Goal: Information Seeking & Learning: Compare options

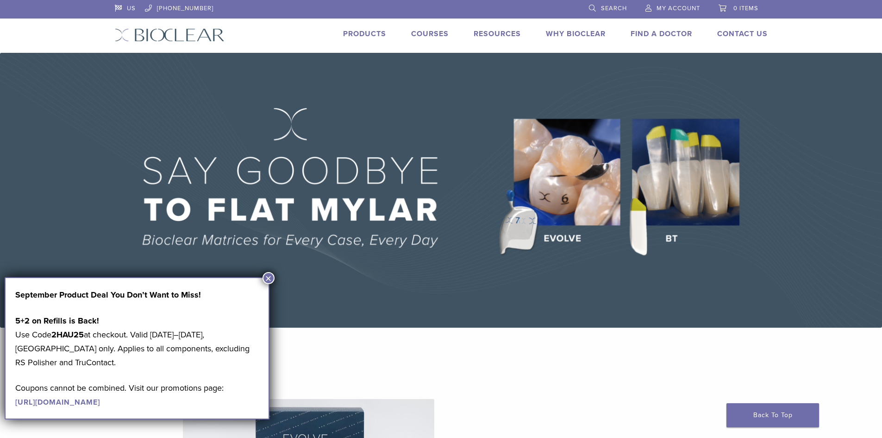
click at [373, 37] on link "Products" at bounding box center [364, 33] width 43 height 9
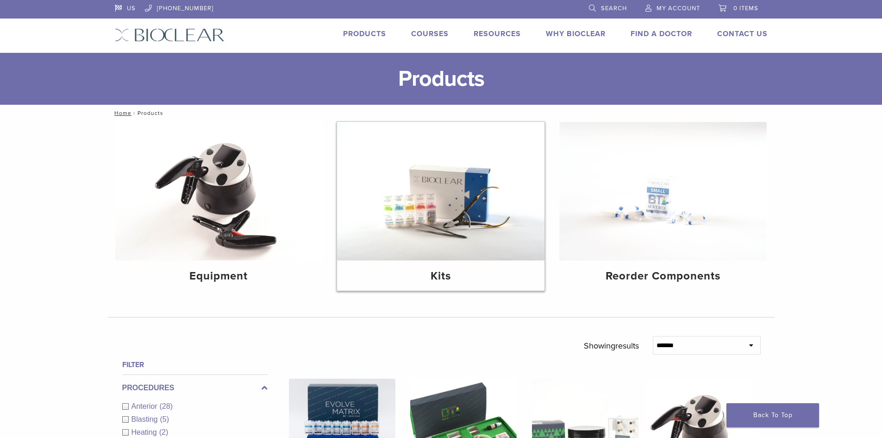
click at [447, 234] on img at bounding box center [440, 191] width 207 height 138
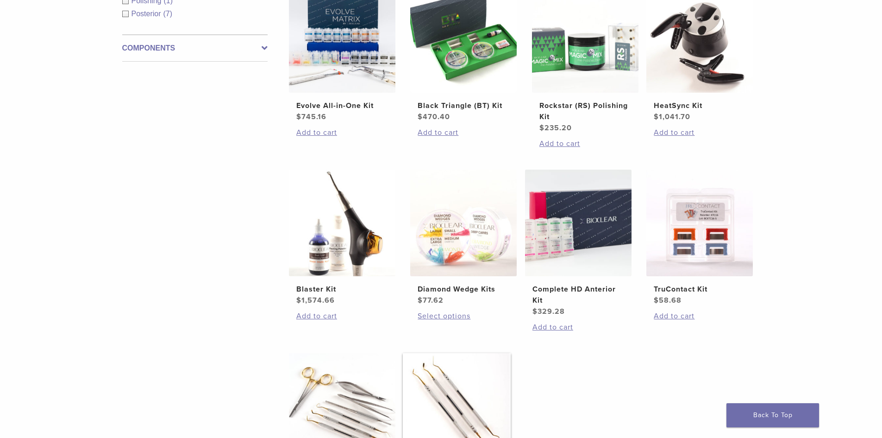
scroll to position [232, 0]
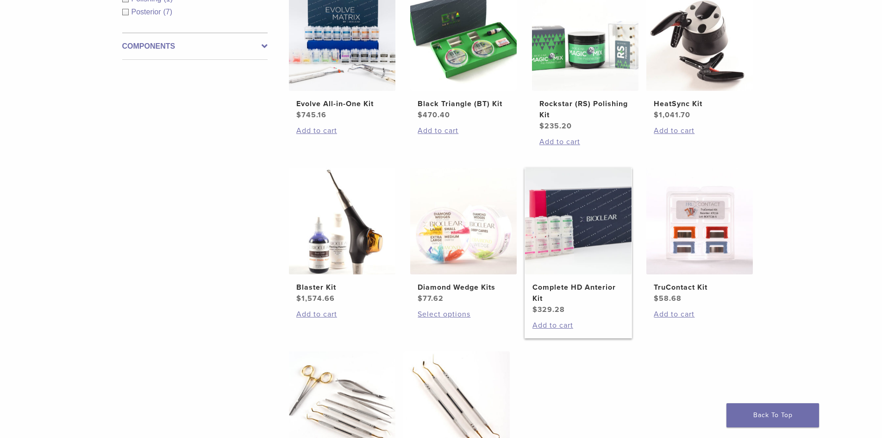
click at [553, 271] on img at bounding box center [578, 221] width 106 height 106
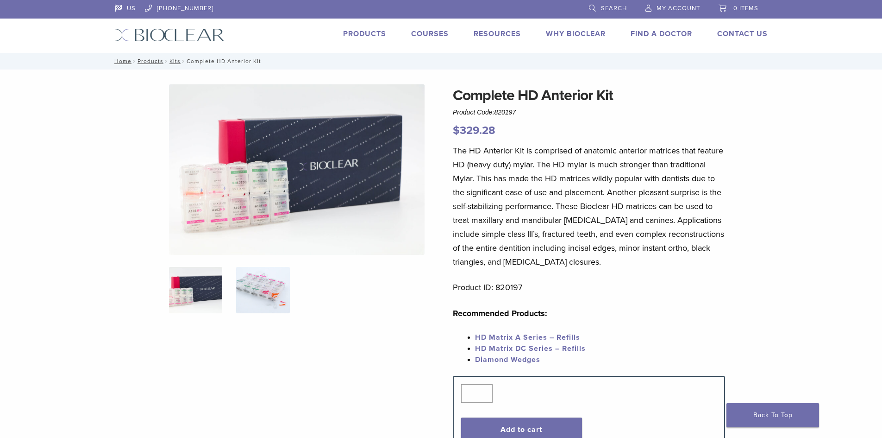
click at [280, 295] on img at bounding box center [262, 290] width 53 height 46
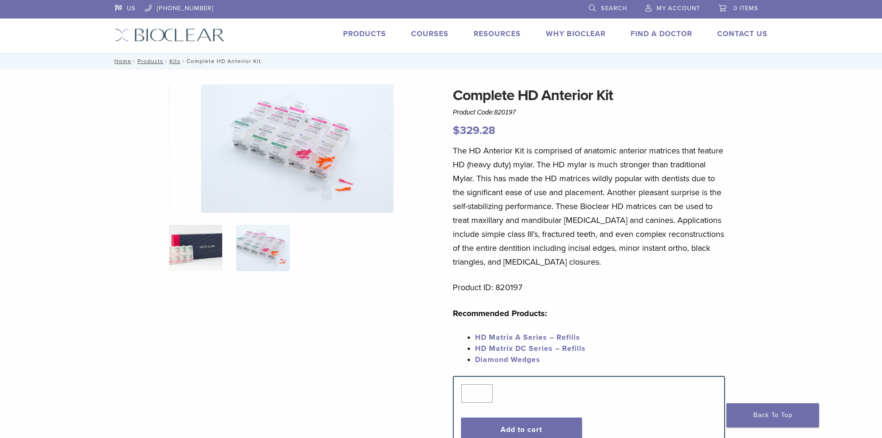
click at [196, 257] on img at bounding box center [195, 248] width 53 height 46
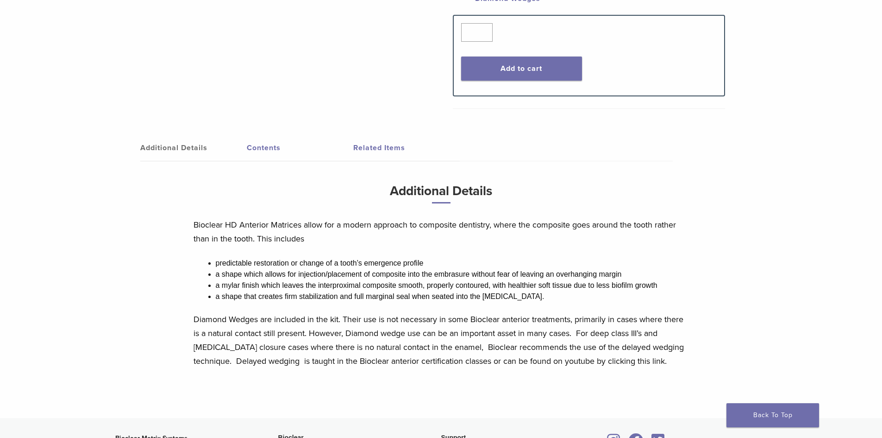
scroll to position [370, 0]
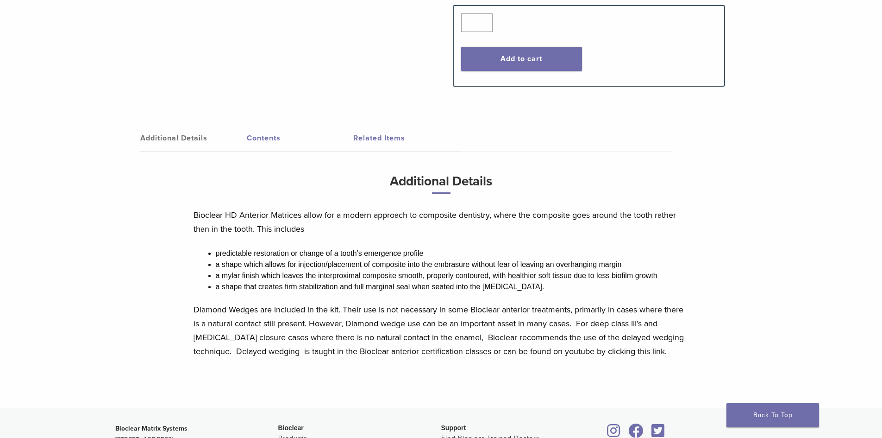
click at [252, 139] on link "Contents" at bounding box center [300, 138] width 106 height 26
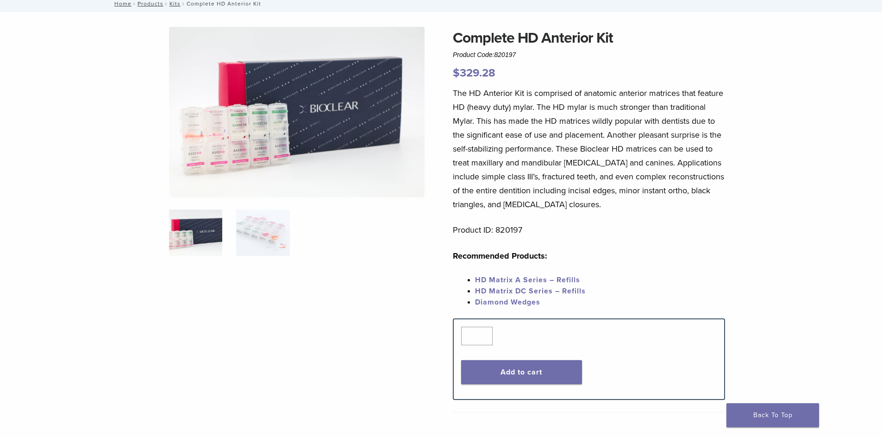
scroll to position [46, 0]
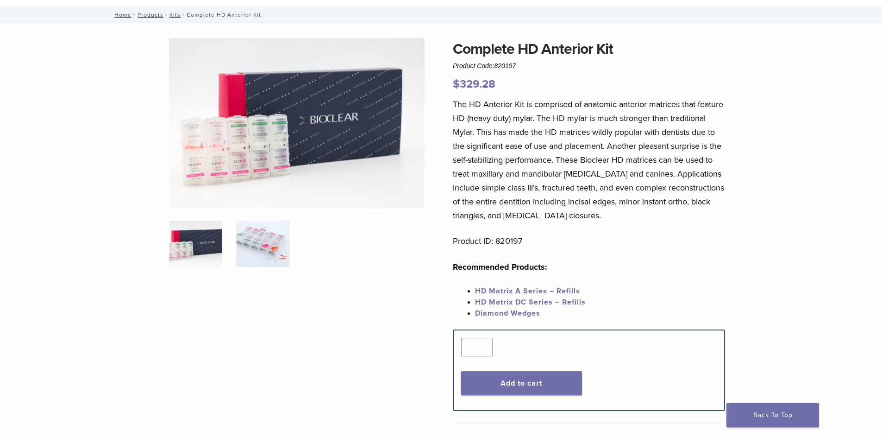
click at [244, 237] on img at bounding box center [262, 243] width 53 height 46
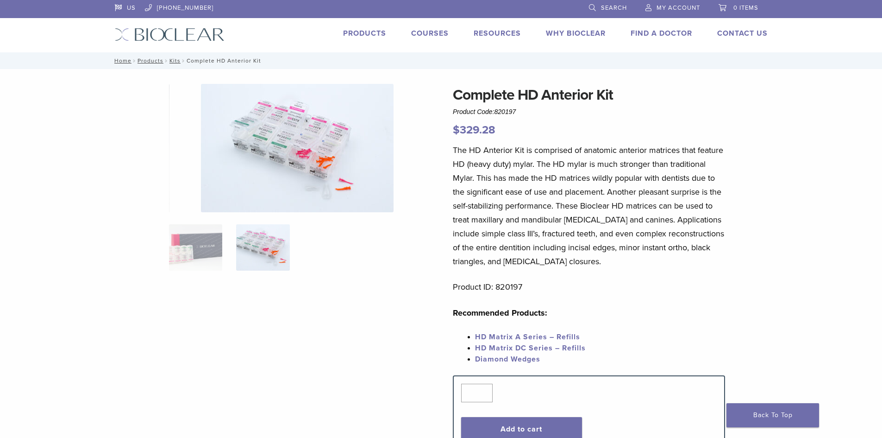
scroll to position [0, 0]
click at [172, 60] on link "Kits" at bounding box center [174, 61] width 11 height 6
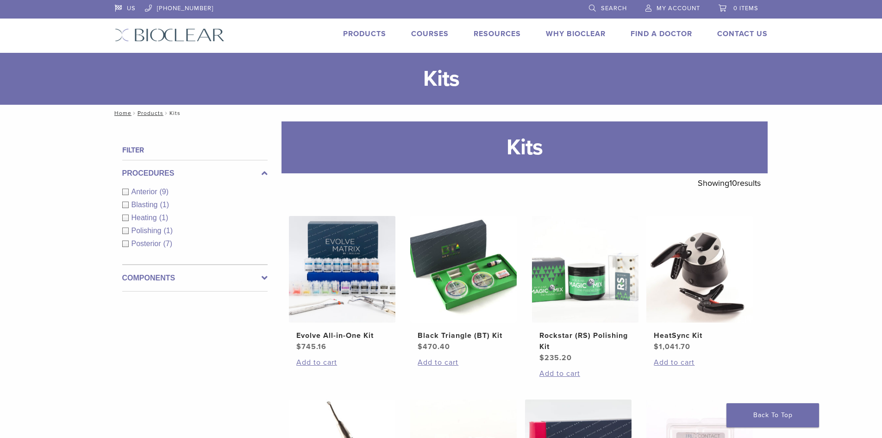
scroll to position [46, 0]
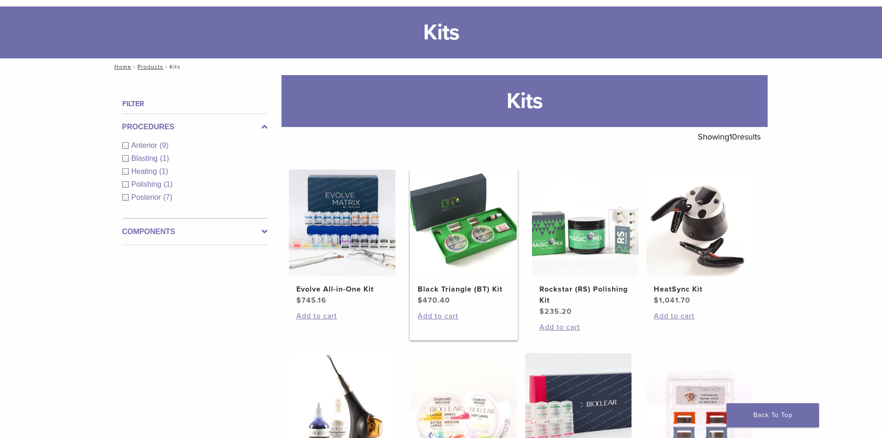
click at [458, 254] on img at bounding box center [463, 222] width 106 height 106
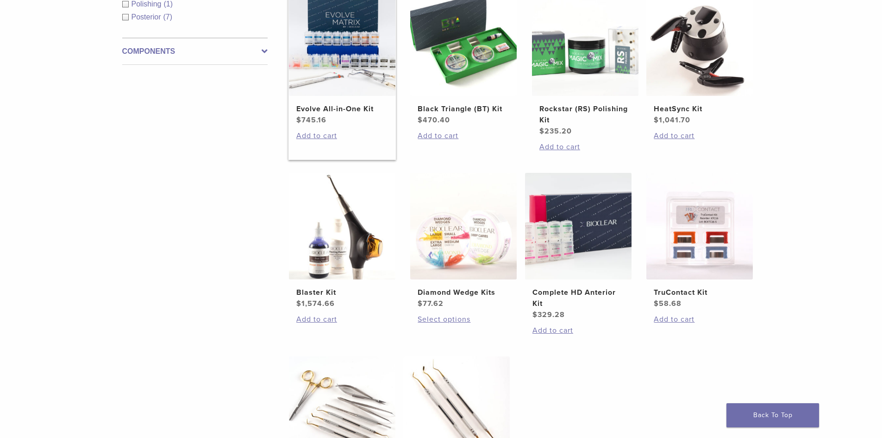
scroll to position [232, 0]
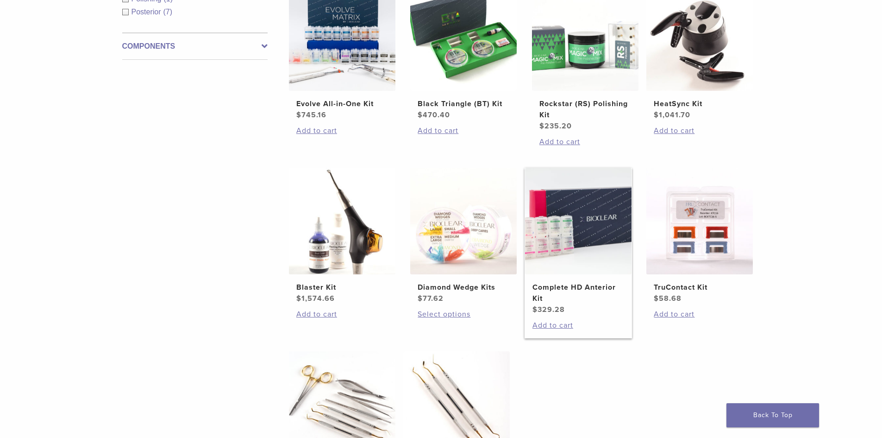
click at [561, 240] on img at bounding box center [578, 221] width 106 height 106
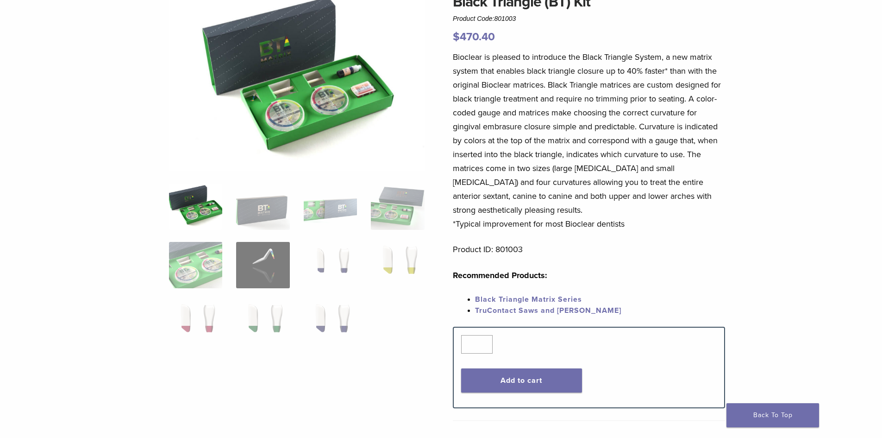
scroll to position [232, 0]
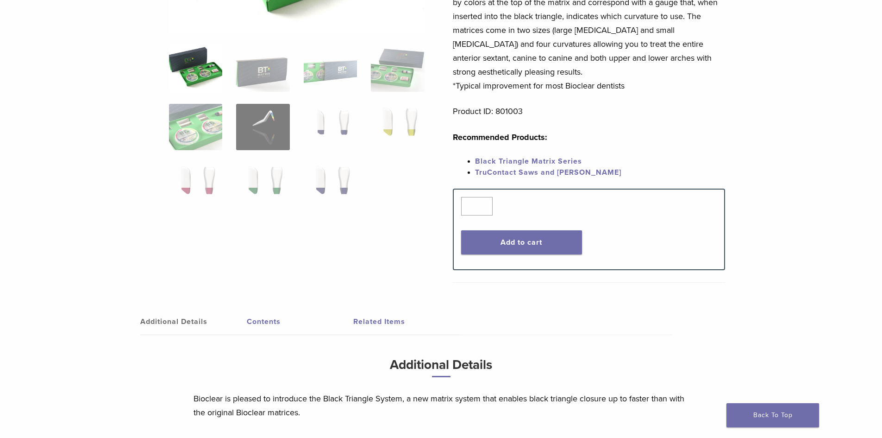
click at [269, 320] on link "Contents" at bounding box center [300, 321] width 106 height 26
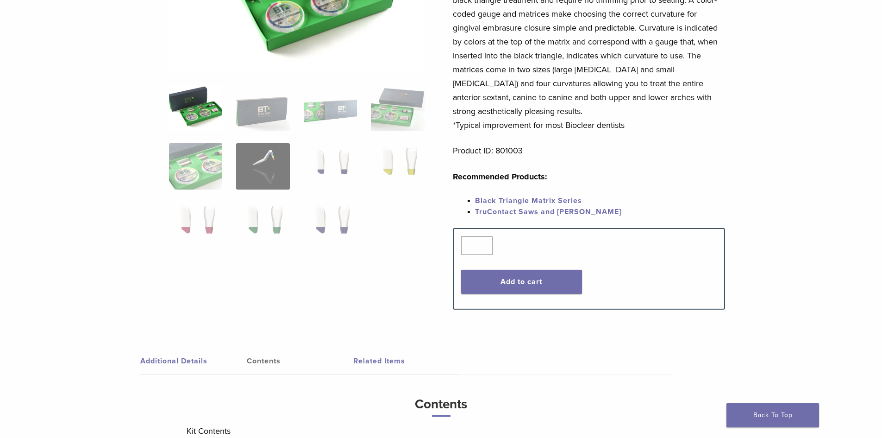
scroll to position [139, 0]
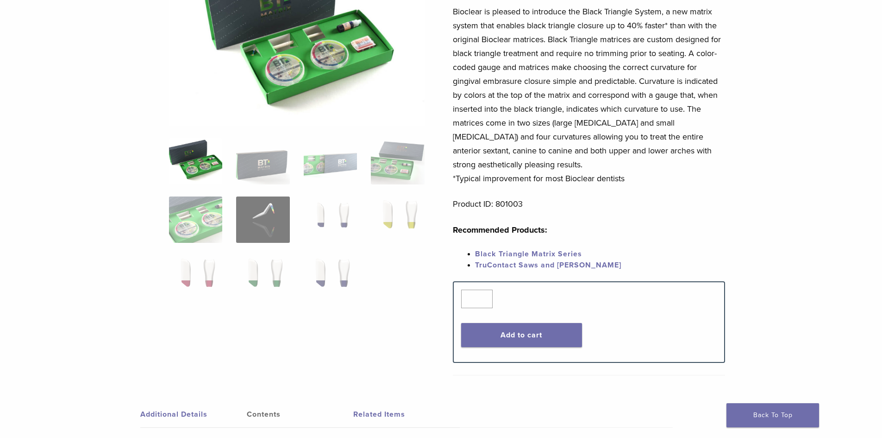
click at [198, 169] on img at bounding box center [195, 161] width 53 height 46
click at [218, 219] on img at bounding box center [195, 219] width 53 height 46
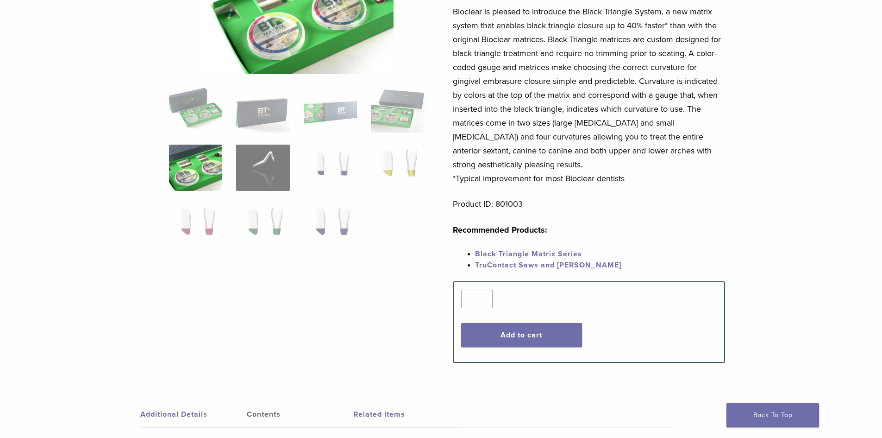
scroll to position [0, 0]
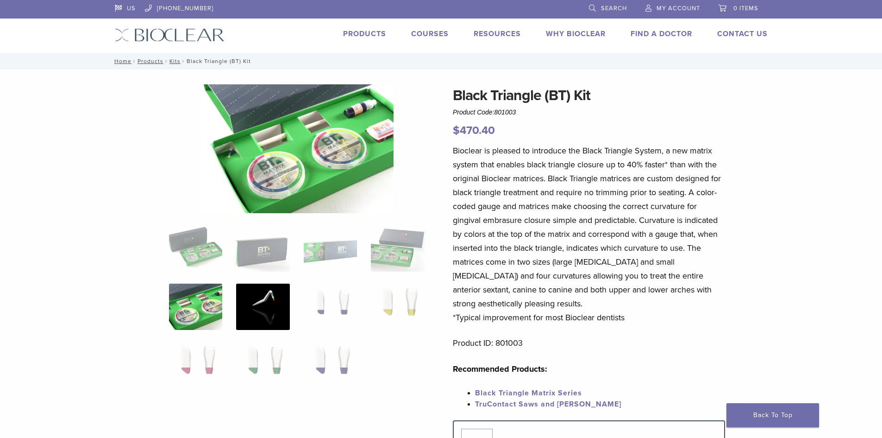
click at [273, 312] on img at bounding box center [262, 306] width 53 height 46
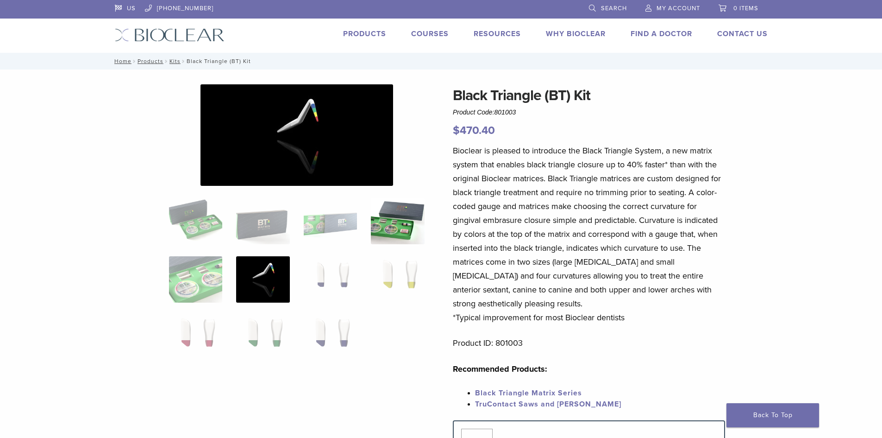
click at [377, 236] on img at bounding box center [397, 221] width 53 height 46
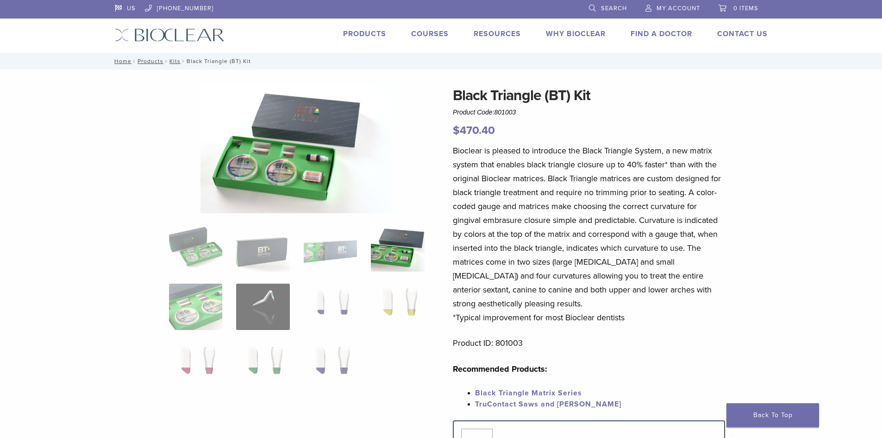
click at [308, 161] on img at bounding box center [296, 148] width 193 height 129
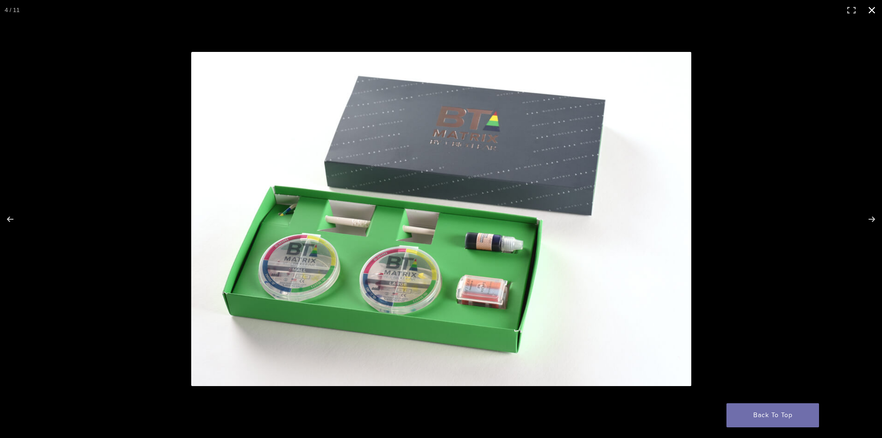
click at [870, 11] on button "Close (Esc)" at bounding box center [872, 10] width 20 height 20
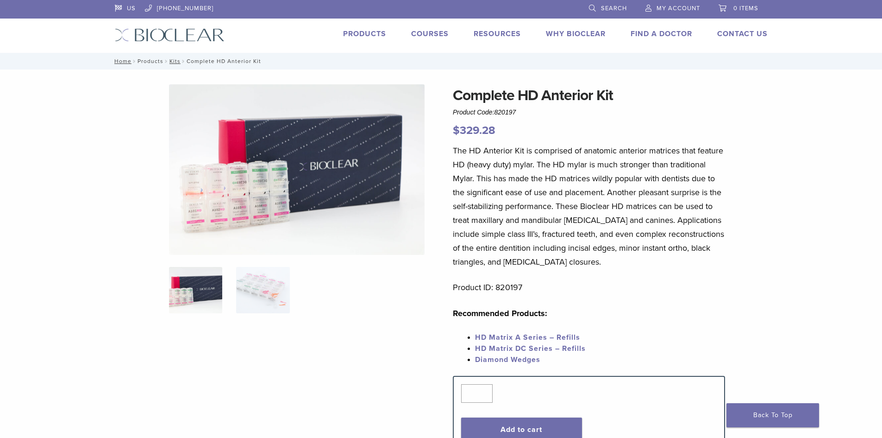
click at [144, 63] on link "Products" at bounding box center [151, 61] width 26 height 6
